Goal: Information Seeking & Learning: Compare options

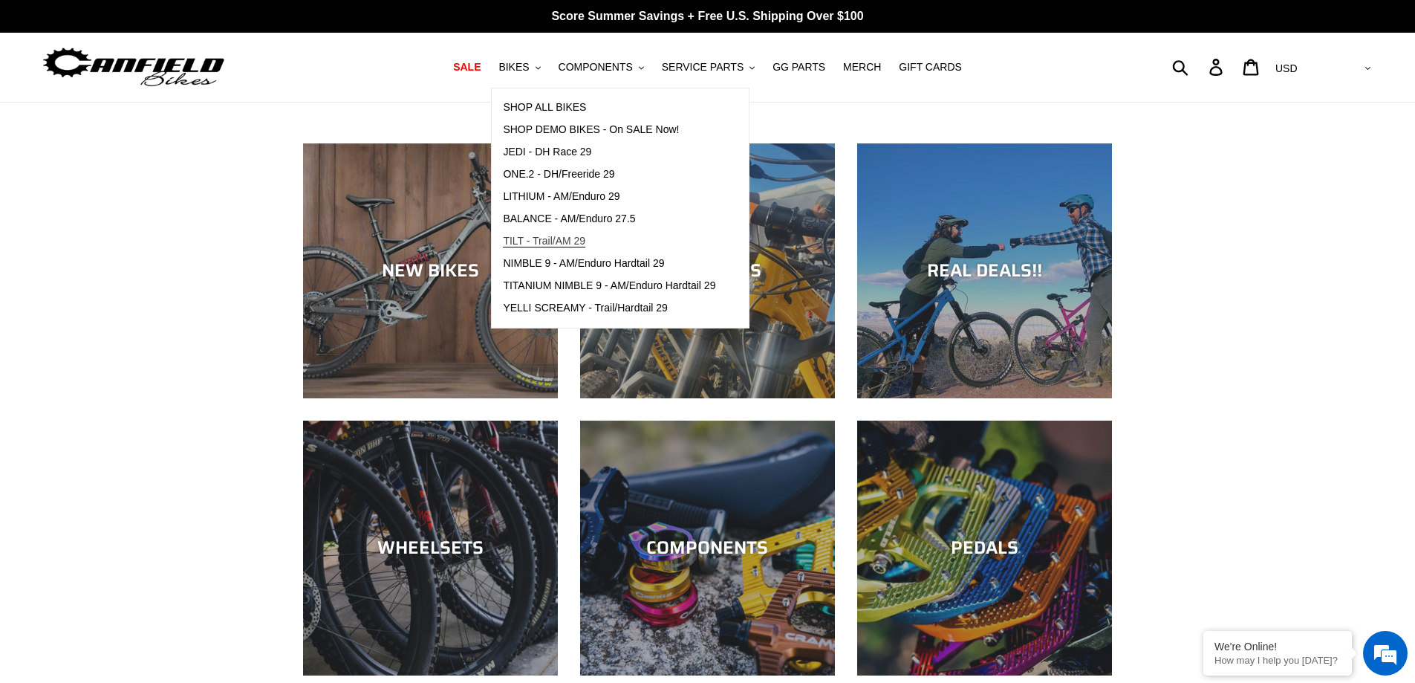
click at [553, 245] on span "TILT - Trail/AM 29" at bounding box center [544, 241] width 82 height 13
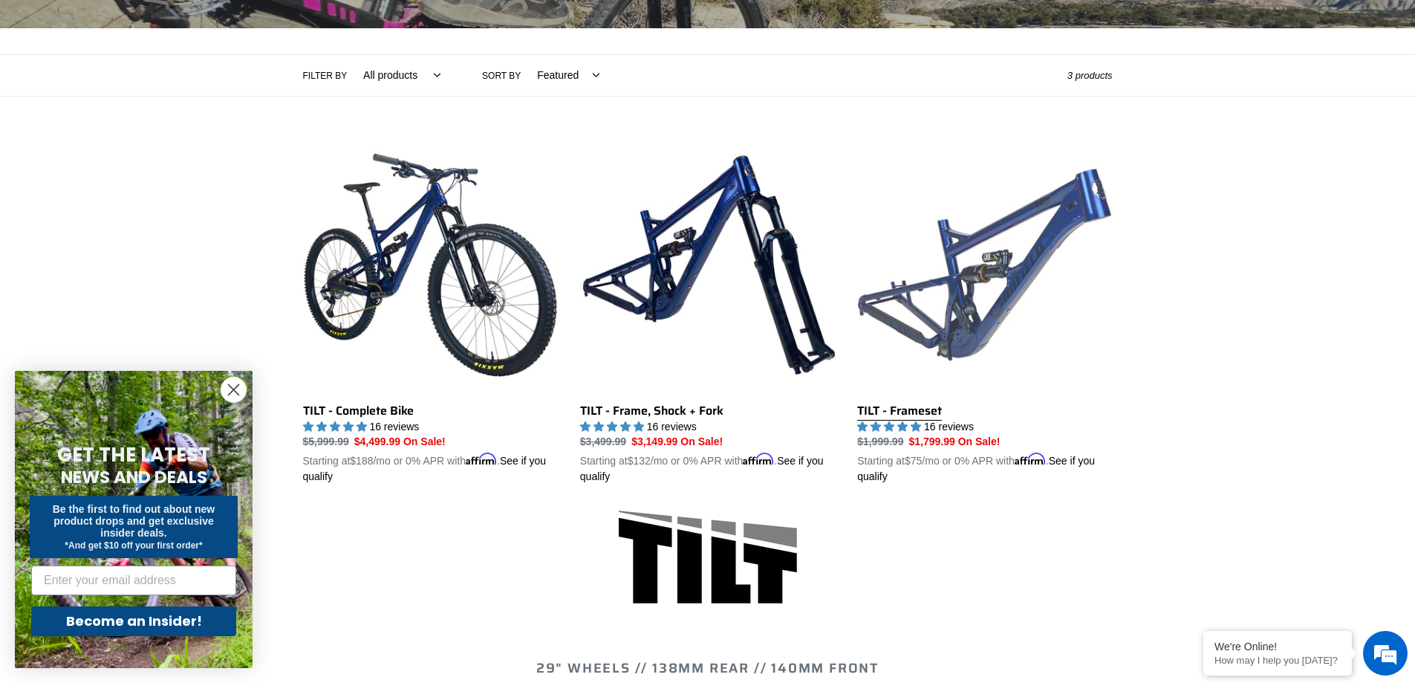
click at [983, 325] on link "TILT - Frameset" at bounding box center [984, 311] width 255 height 348
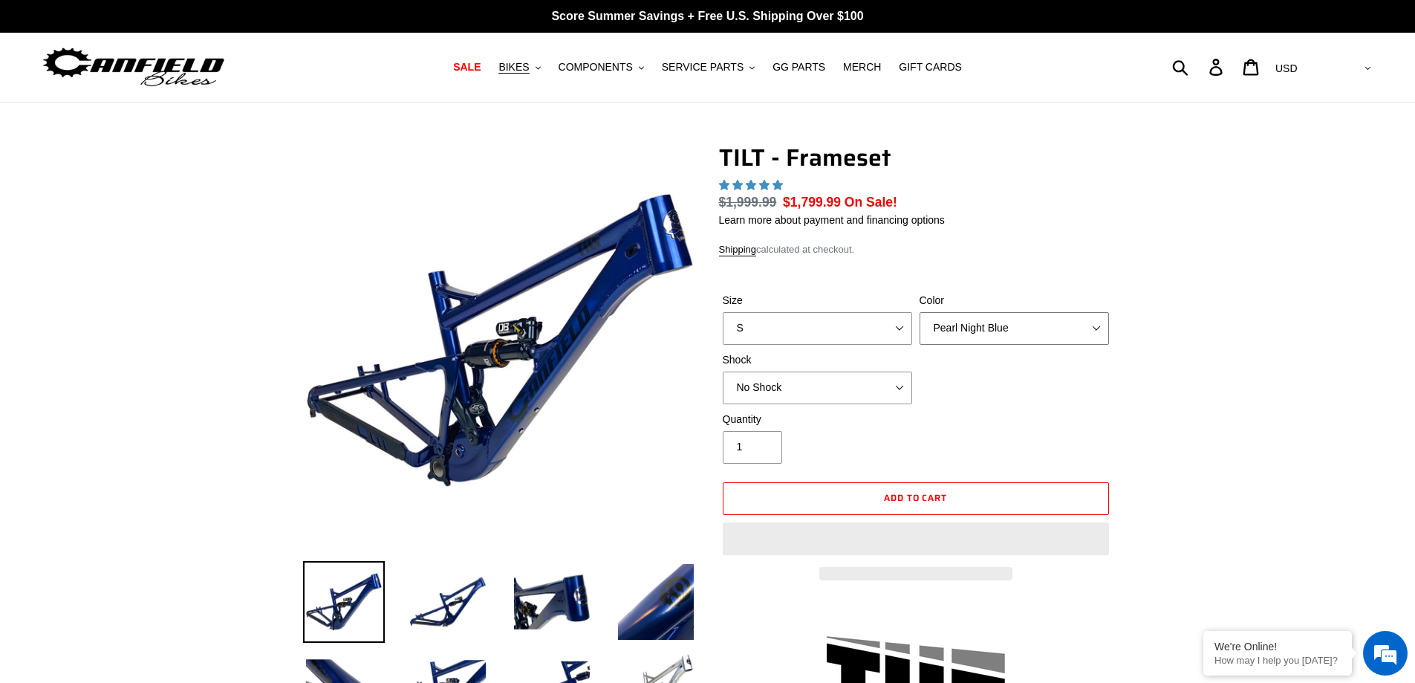
drag, startPoint x: 956, startPoint y: 334, endPoint x: 962, endPoint y: 343, distance: 11.1
click at [956, 334] on select "Pearl Night Blue Stealth Silver" at bounding box center [1014, 328] width 189 height 33
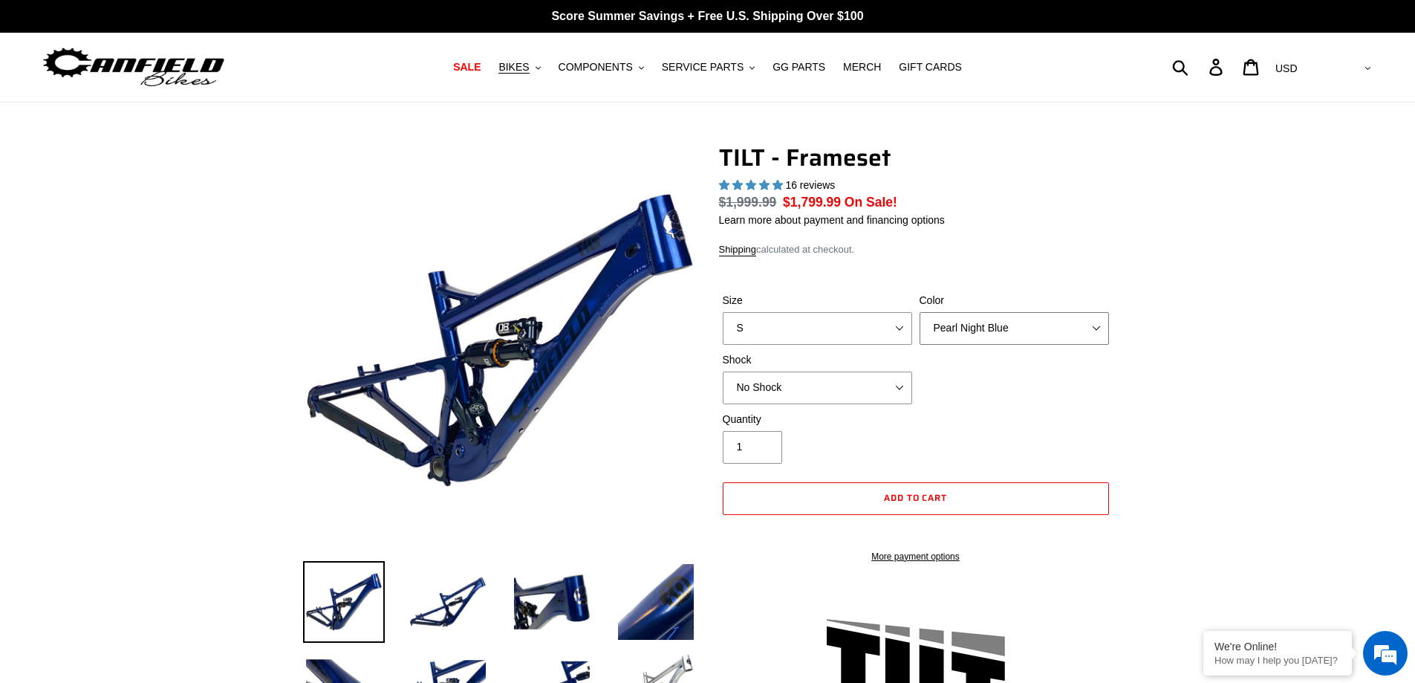
select select "Stealth Silver"
click at [920, 312] on select "Pearl Night Blue Stealth Silver" at bounding box center [1014, 328] width 189 height 33
select select "highest-rating"
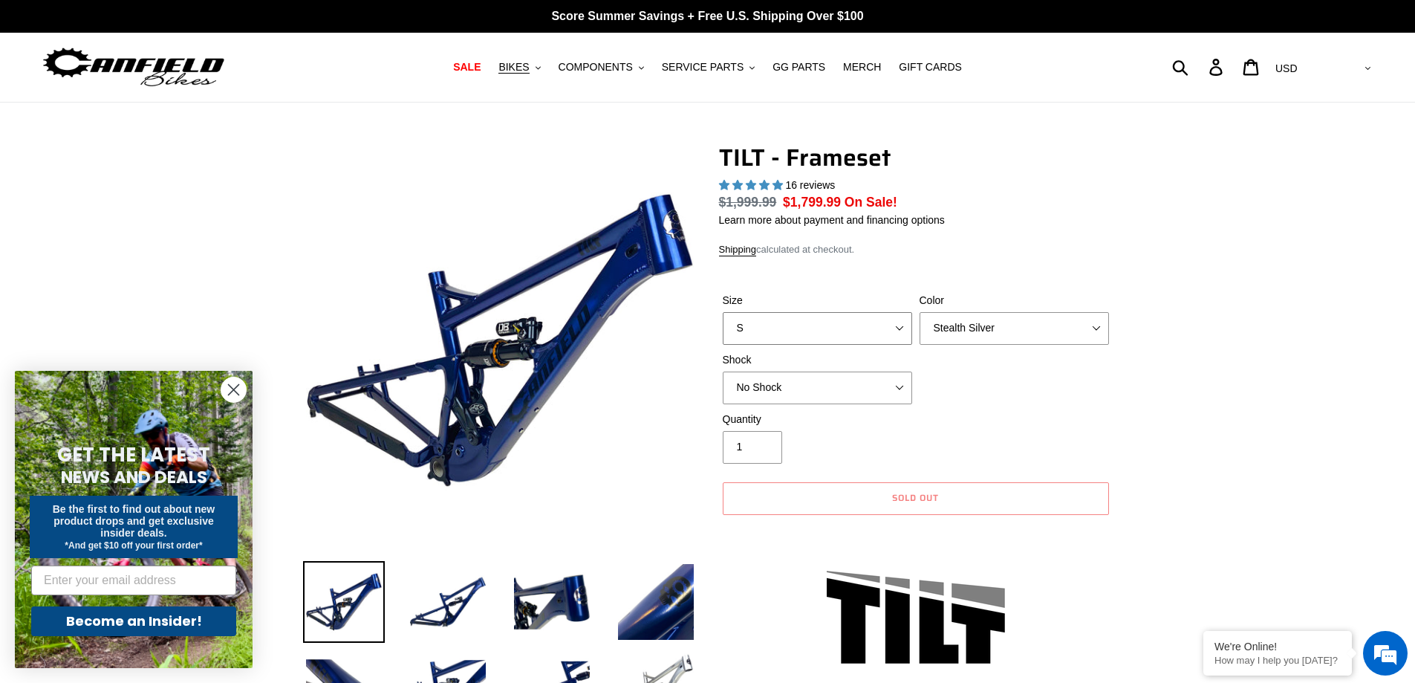
click at [900, 340] on select "S M L XL" at bounding box center [817, 328] width 189 height 33
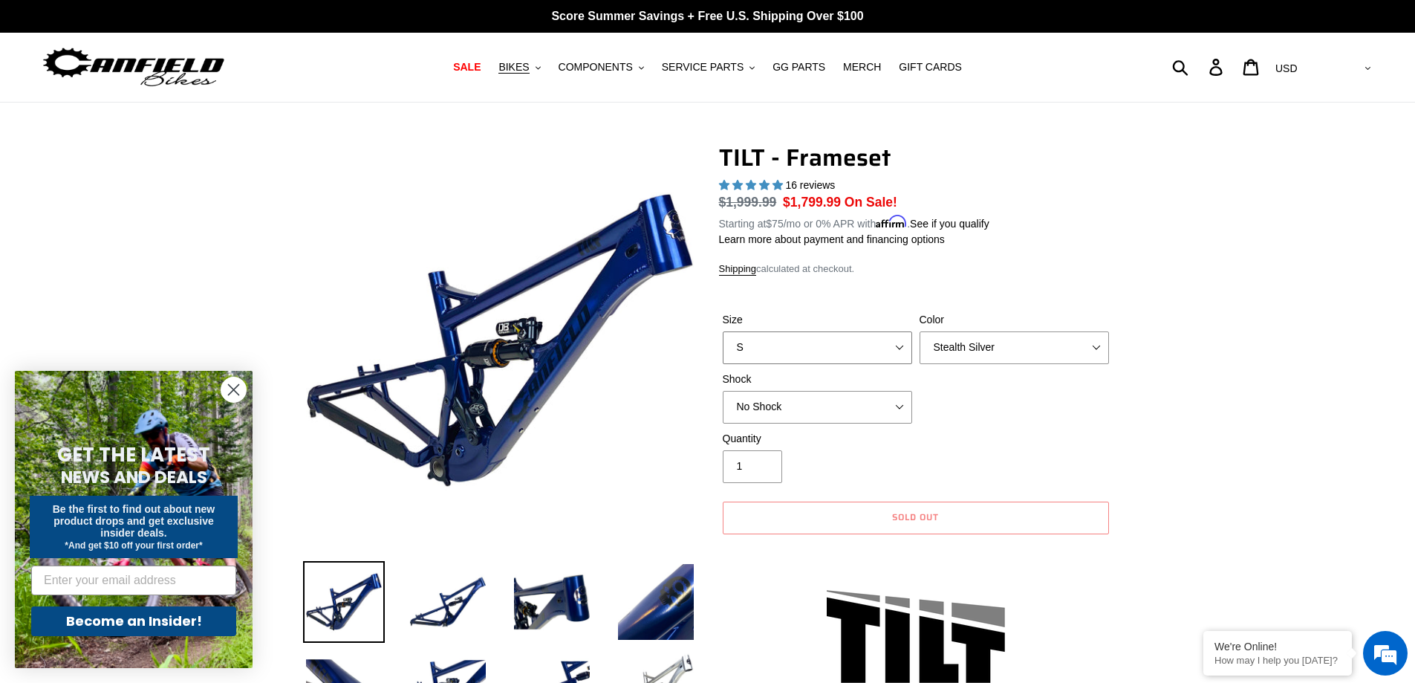
select select "M"
click at [723, 331] on select "S M L XL" at bounding box center [817, 347] width 189 height 33
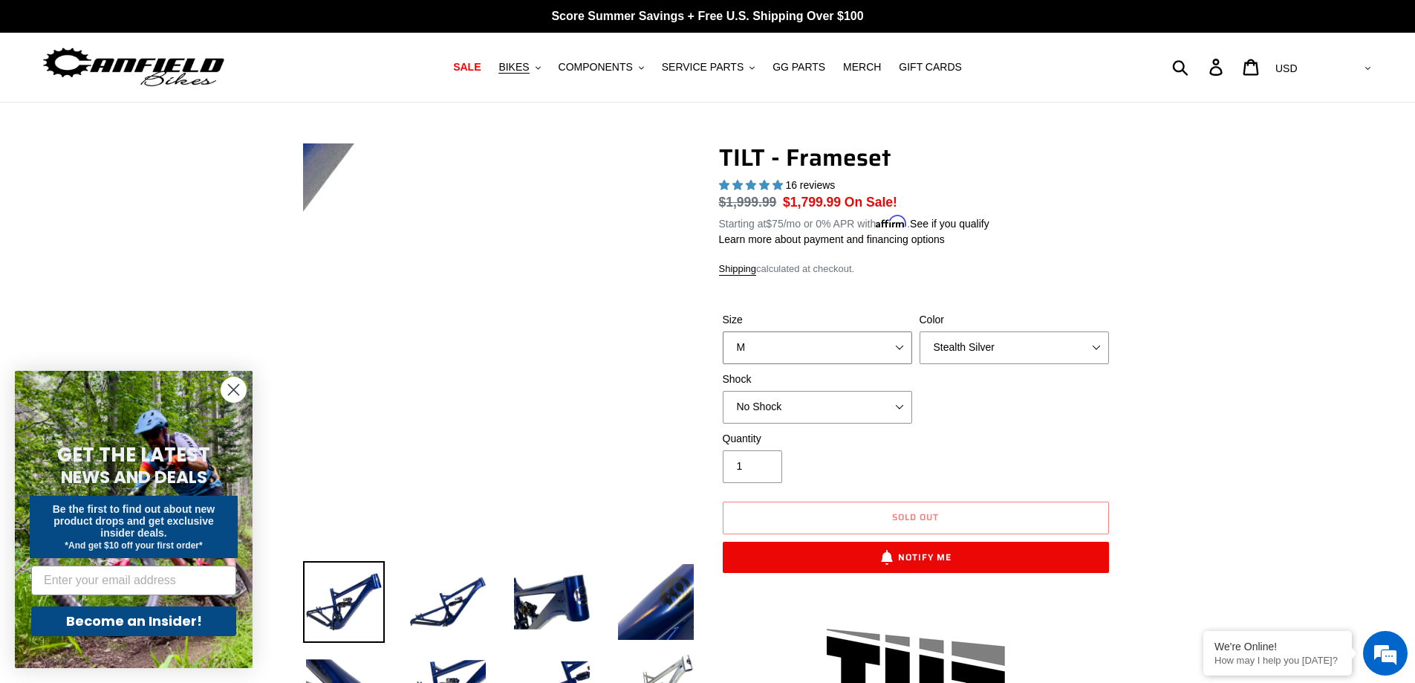
scroll to position [297, 0]
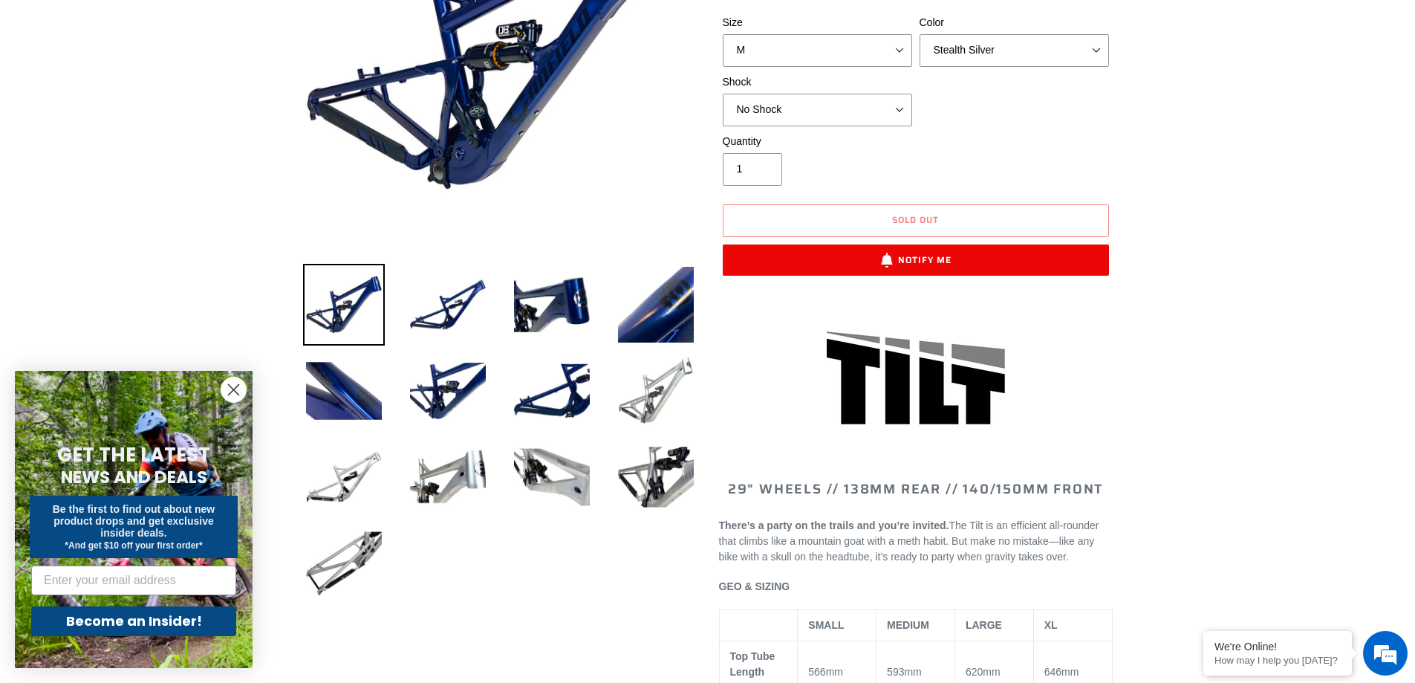
click at [675, 388] on img at bounding box center [656, 391] width 82 height 82
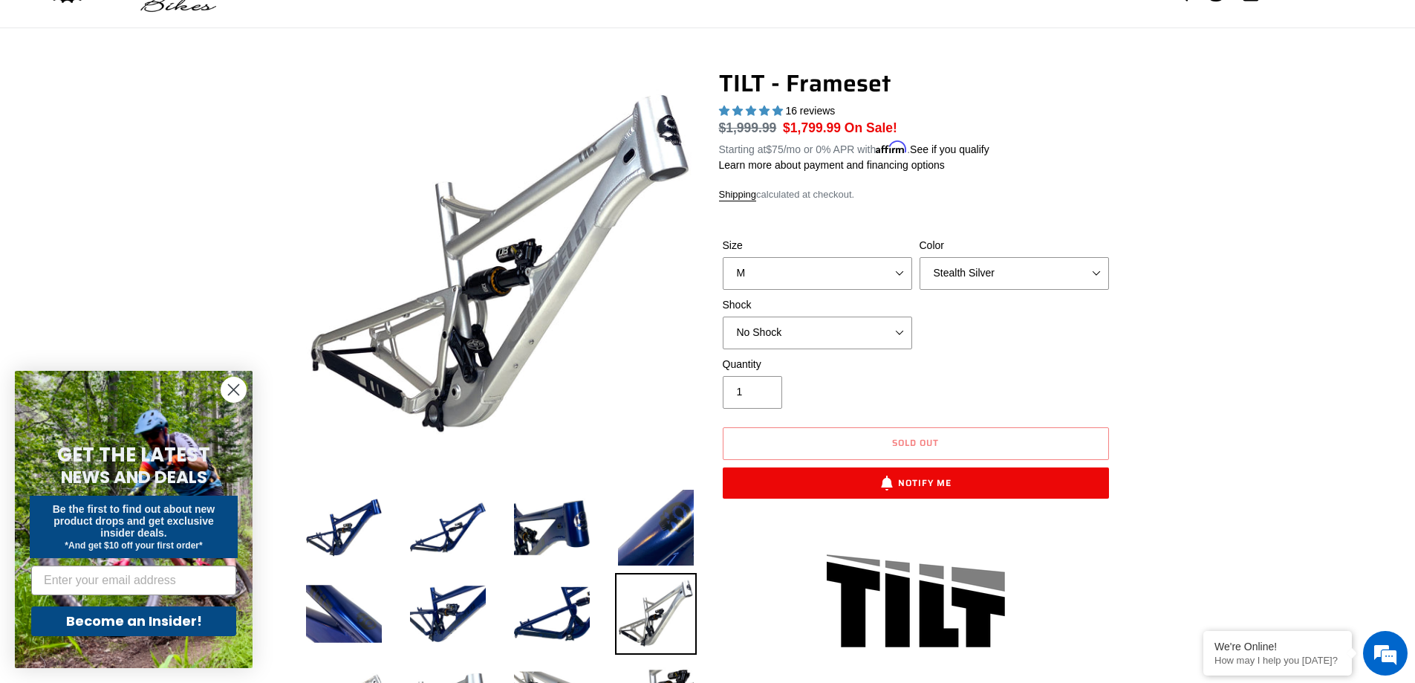
scroll to position [0, 0]
click at [970, 253] on div "Color Pearl Night Blue Stealth Silver" at bounding box center [1014, 264] width 197 height 52
click at [978, 270] on select "Pearl Night Blue Stealth Silver" at bounding box center [1014, 273] width 189 height 33
select select "Pearl Night Blue"
click at [920, 257] on select "Pearl Night Blue Stealth Silver" at bounding box center [1014, 273] width 189 height 33
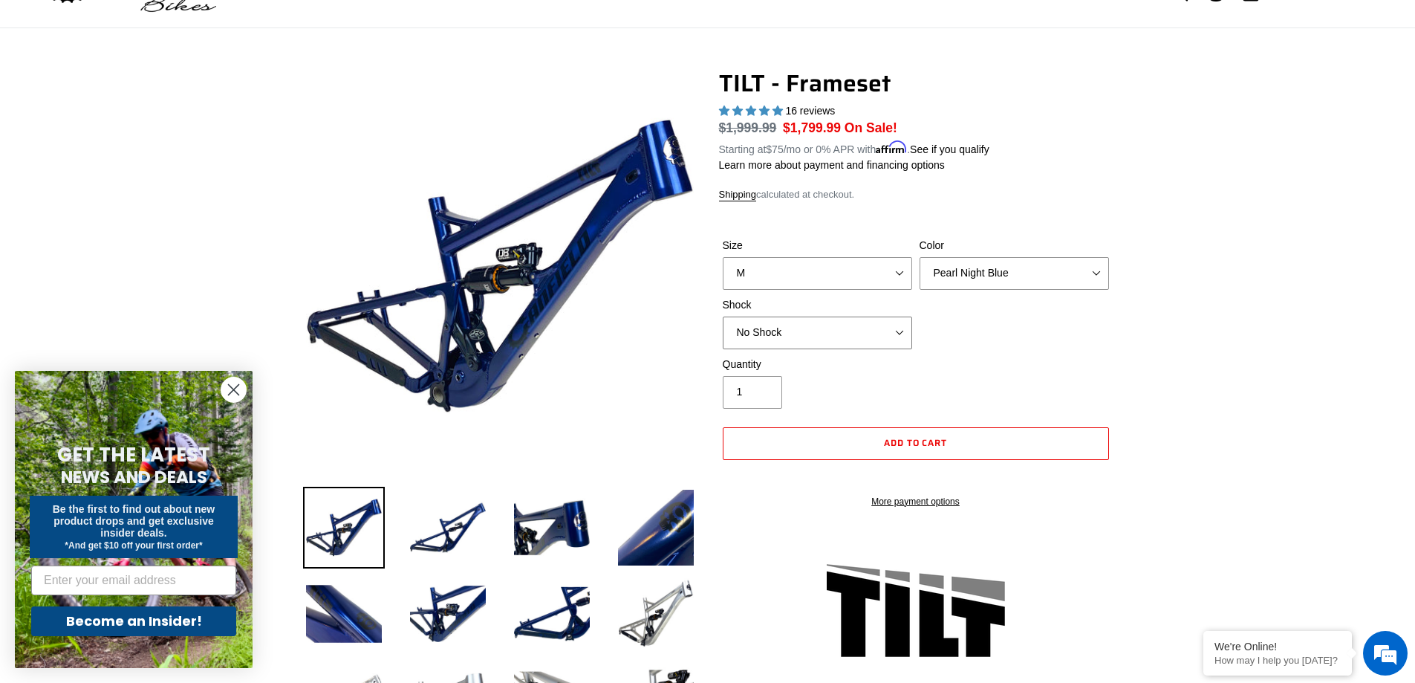
click at [876, 334] on select "No Shock Cane Creek DB Kitsuma Air RockShox Deluxe Ultimate Fox FLOAT X EXT Sto…" at bounding box center [817, 333] width 189 height 33
click at [723, 317] on select "No Shock Cane Creek DB Kitsuma Air RockShox Deluxe Ultimate Fox FLOAT X EXT Sto…" at bounding box center [817, 333] width 189 height 33
click at [872, 332] on select "No Shock Cane Creek DB Kitsuma Air RockShox Deluxe Ultimate Fox FLOAT X EXT Sto…" at bounding box center [817, 333] width 189 height 33
click at [723, 317] on select "No Shock Cane Creek DB Kitsuma Air RockShox Deluxe Ultimate Fox FLOAT X EXT Sto…" at bounding box center [817, 333] width 189 height 33
click at [878, 326] on select "No Shock Cane Creek DB Kitsuma Air RockShox Deluxe Ultimate Fox FLOAT X EXT Sto…" at bounding box center [817, 333] width 189 height 33
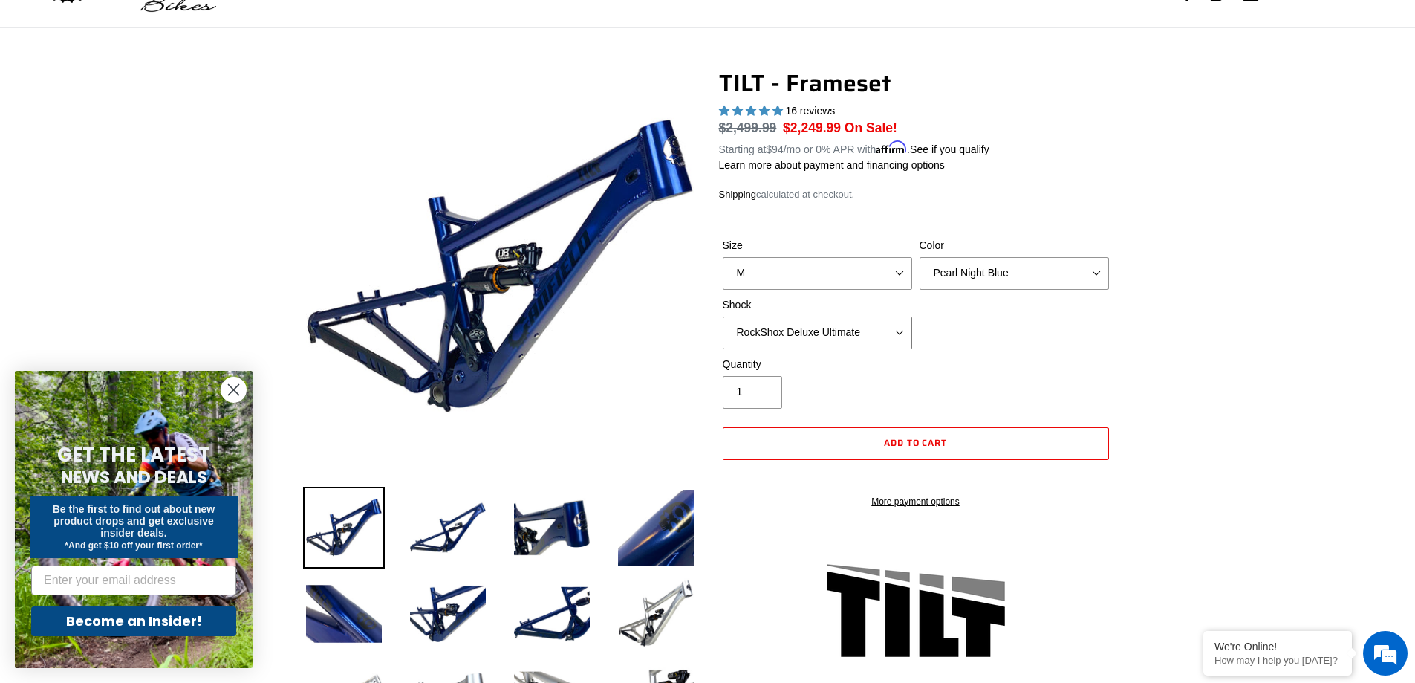
click at [723, 317] on select "No Shock Cane Creek DB Kitsuma Air RockShox Deluxe Ultimate Fox FLOAT X EXT Sto…" at bounding box center [817, 333] width 189 height 33
click at [872, 328] on select "No Shock Cane Creek DB Kitsuma Air RockShox Deluxe Ultimate Fox FLOAT X EXT Sto…" at bounding box center [817, 333] width 189 height 33
click at [723, 317] on select "No Shock Cane Creek DB Kitsuma Air RockShox Deluxe Ultimate Fox FLOAT X EXT Sto…" at bounding box center [817, 333] width 189 height 33
click at [878, 342] on select "No Shock Cane Creek DB Kitsuma Air RockShox Deluxe Ultimate Fox FLOAT X EXT Sto…" at bounding box center [817, 333] width 189 height 33
click at [723, 317] on select "No Shock Cane Creek DB Kitsuma Air RockShox Deluxe Ultimate Fox FLOAT X EXT Sto…" at bounding box center [817, 333] width 189 height 33
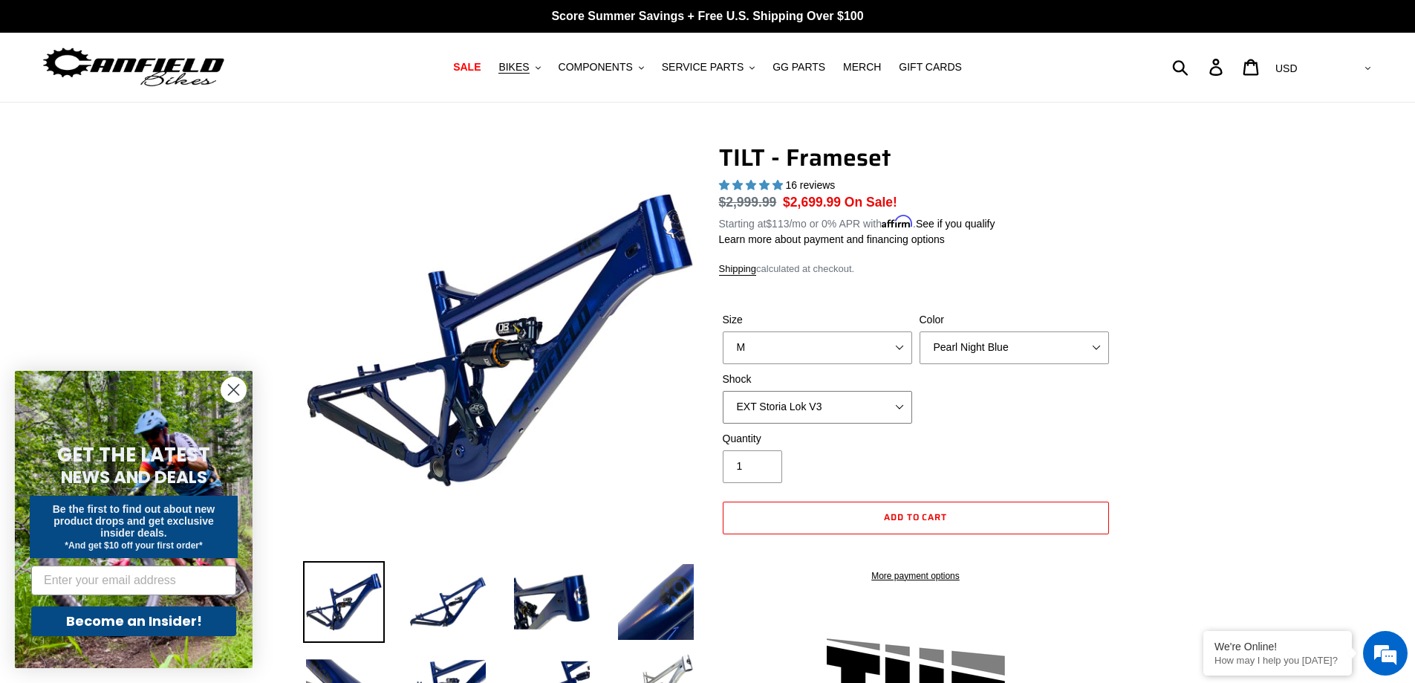
click at [799, 405] on select "No Shock Cane Creek DB Kitsuma Air RockShox Deluxe Ultimate Fox FLOAT X EXT Sto…" at bounding box center [817, 407] width 189 height 33
select select "No Shock"
click at [723, 391] on select "No Shock Cane Creek DB Kitsuma Air RockShox Deluxe Ultimate Fox FLOAT X EXT Sto…" at bounding box center [817, 407] width 189 height 33
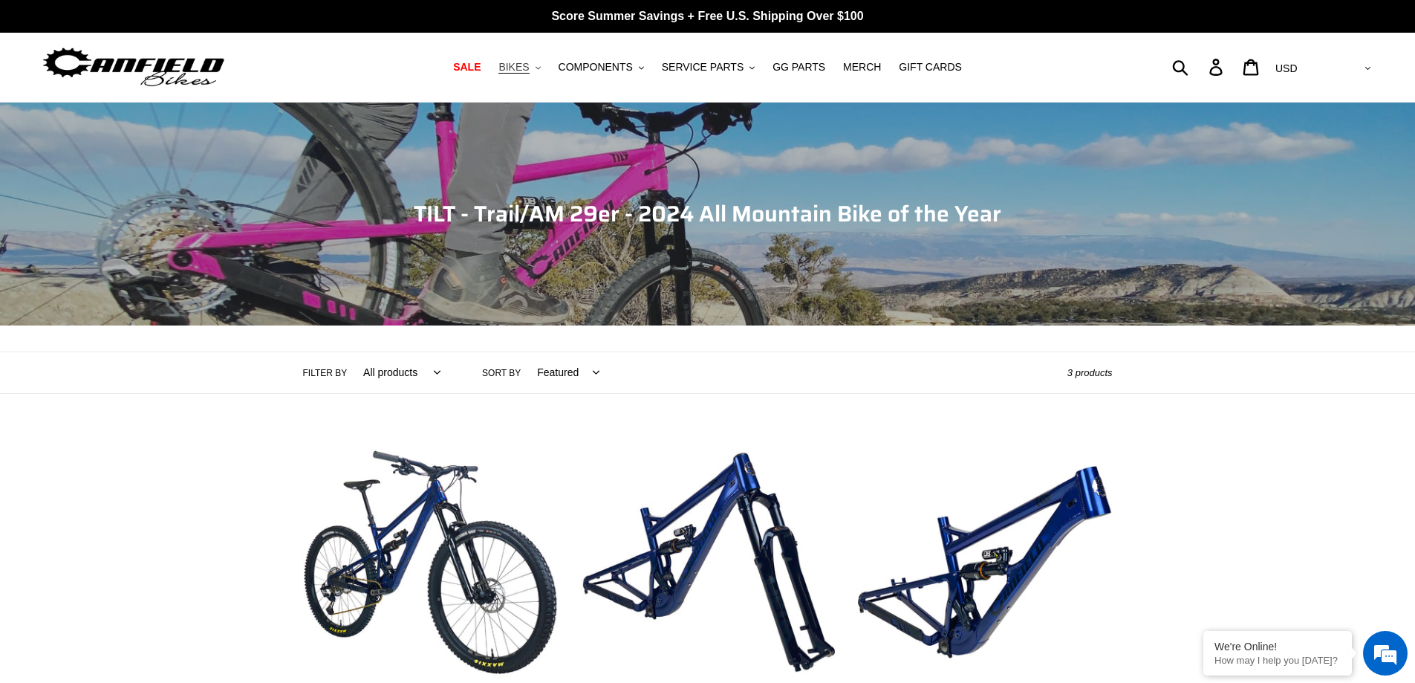
click at [541, 70] on icon ".cls-1{fill:#231f20}" at bounding box center [538, 67] width 5 height 5
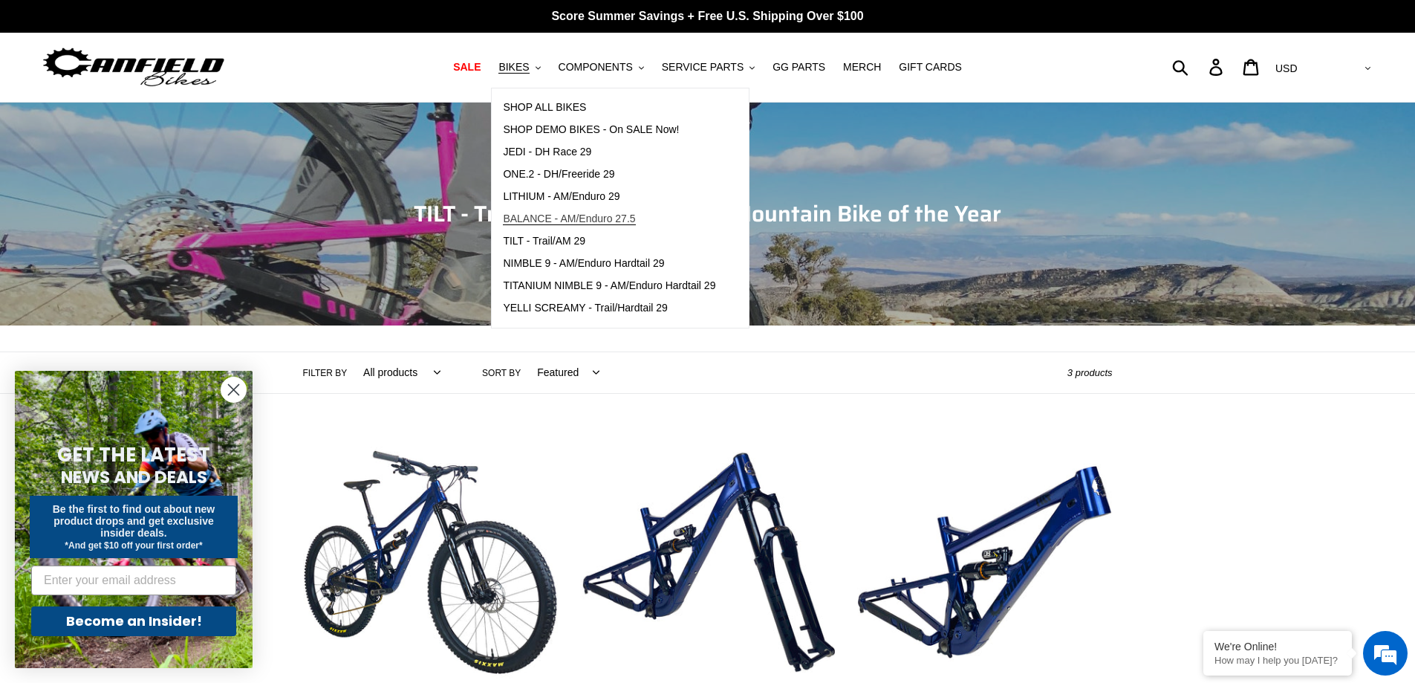
click at [572, 224] on span "BALANCE - AM/Enduro 27.5" at bounding box center [569, 219] width 132 height 13
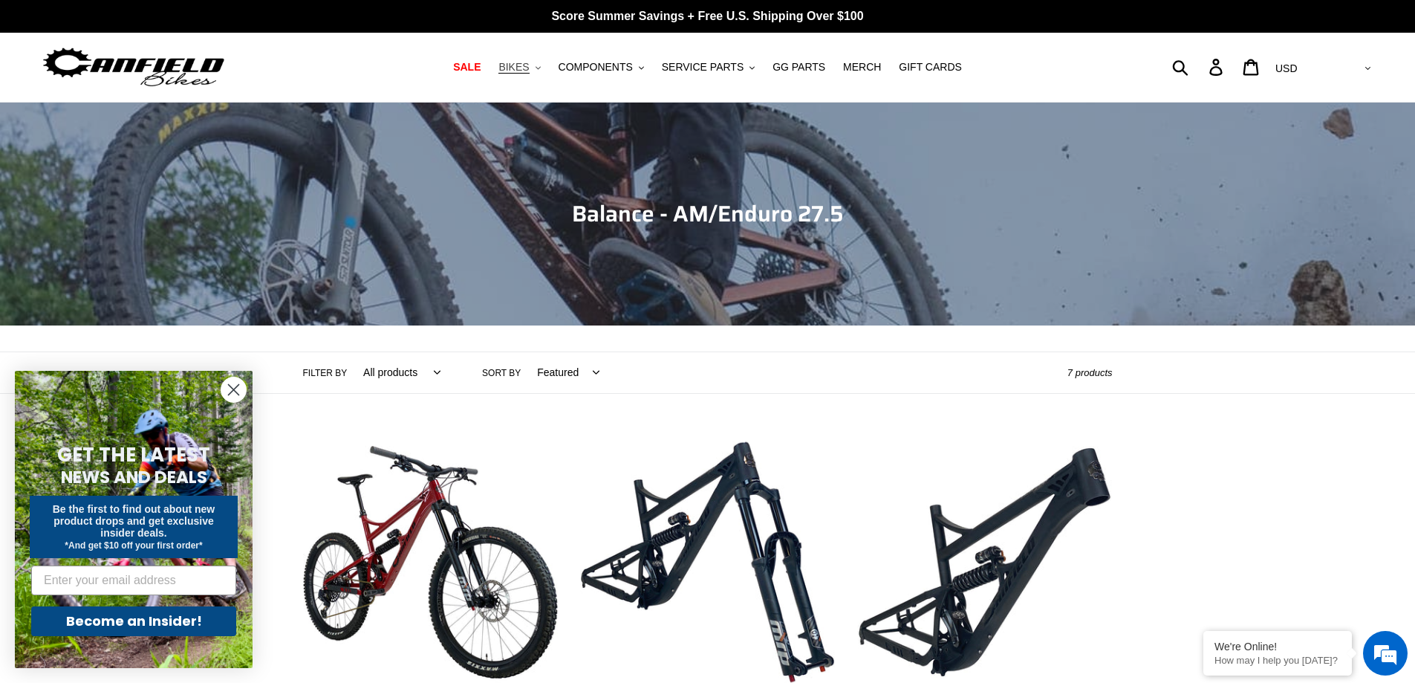
click at [548, 64] on button "BIKES .cls-1{fill:#231f20}" at bounding box center [519, 67] width 56 height 20
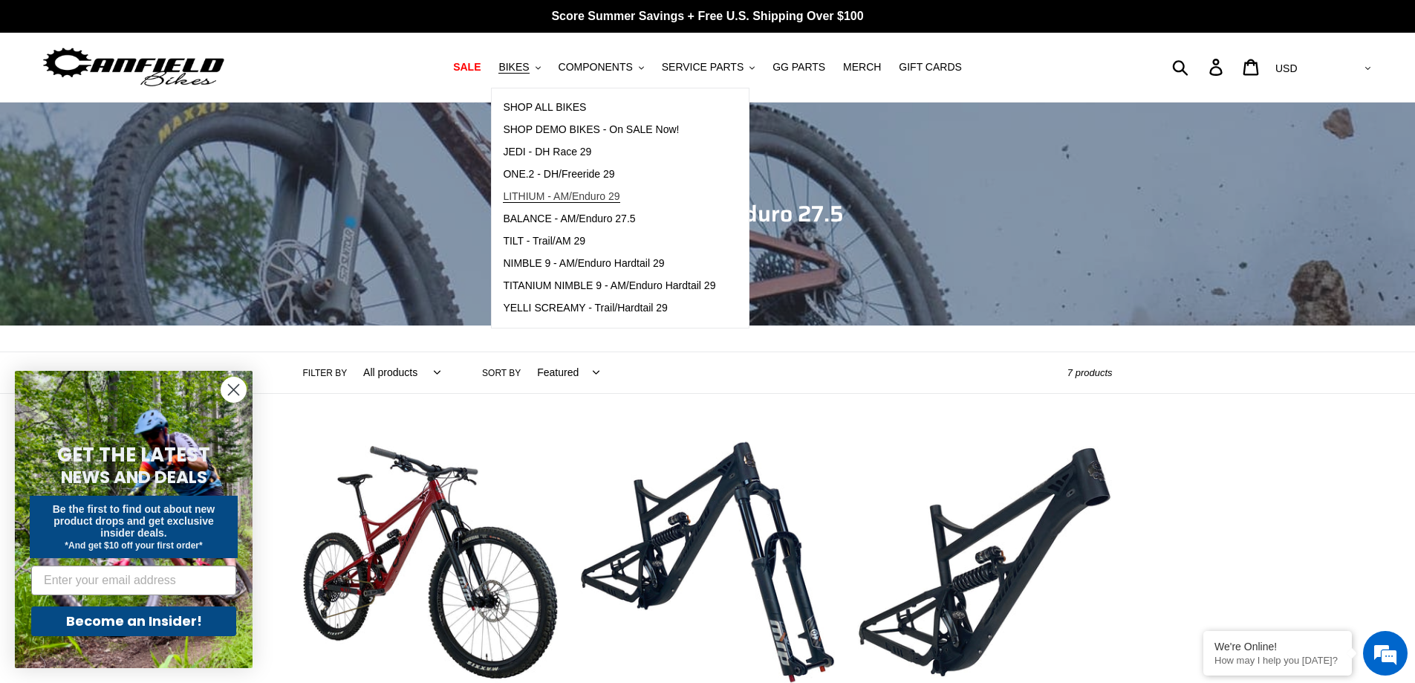
click at [577, 191] on span "LITHIUM - AM/Enduro 29" at bounding box center [561, 196] width 117 height 13
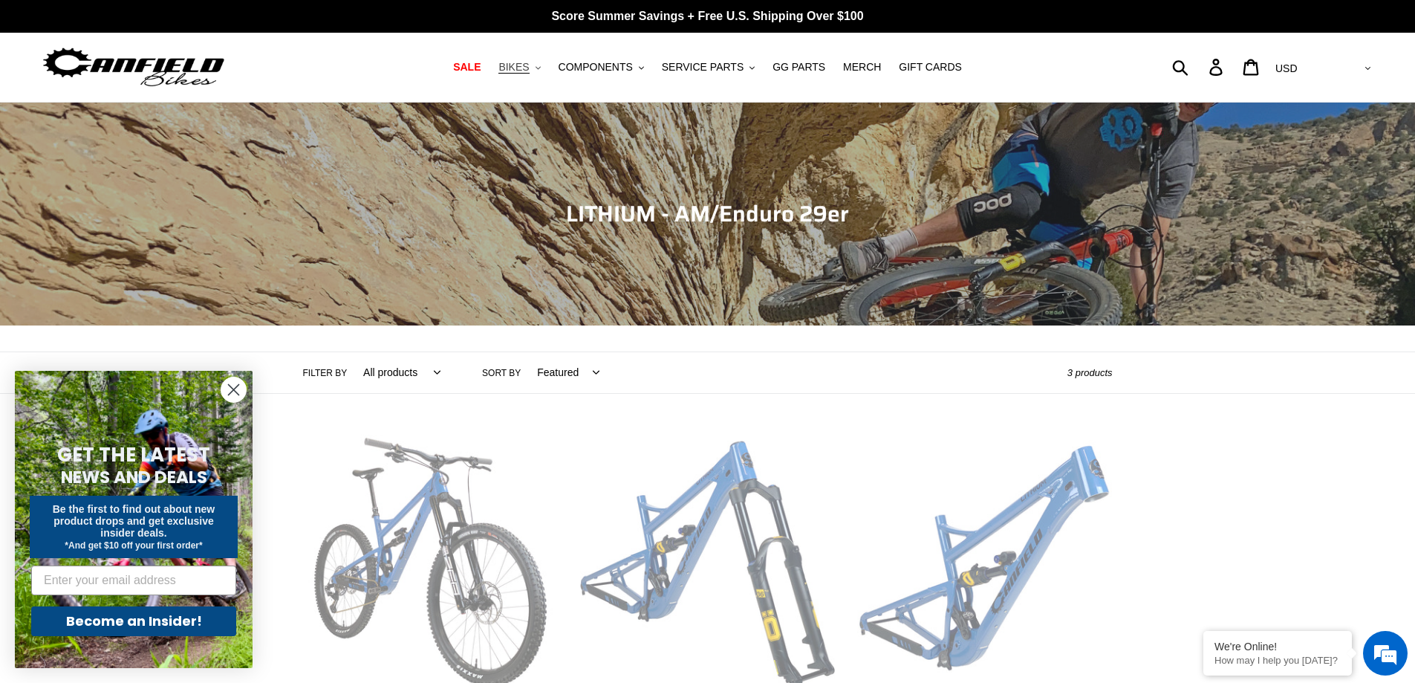
click at [541, 68] on icon ".cls-1{fill:#231f20}" at bounding box center [538, 67] width 5 height 5
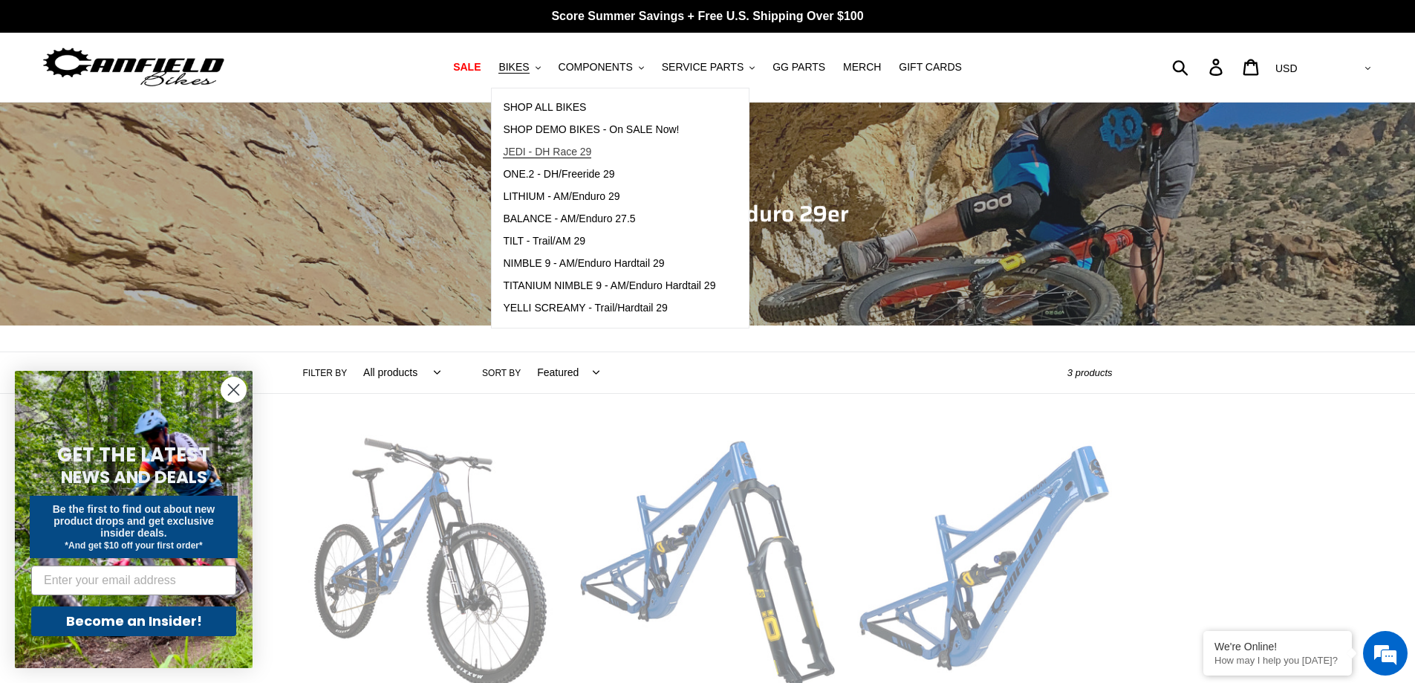
click at [591, 156] on span "JEDI - DH Race 29" at bounding box center [547, 152] width 88 height 13
